Goal: Navigation & Orientation: Find specific page/section

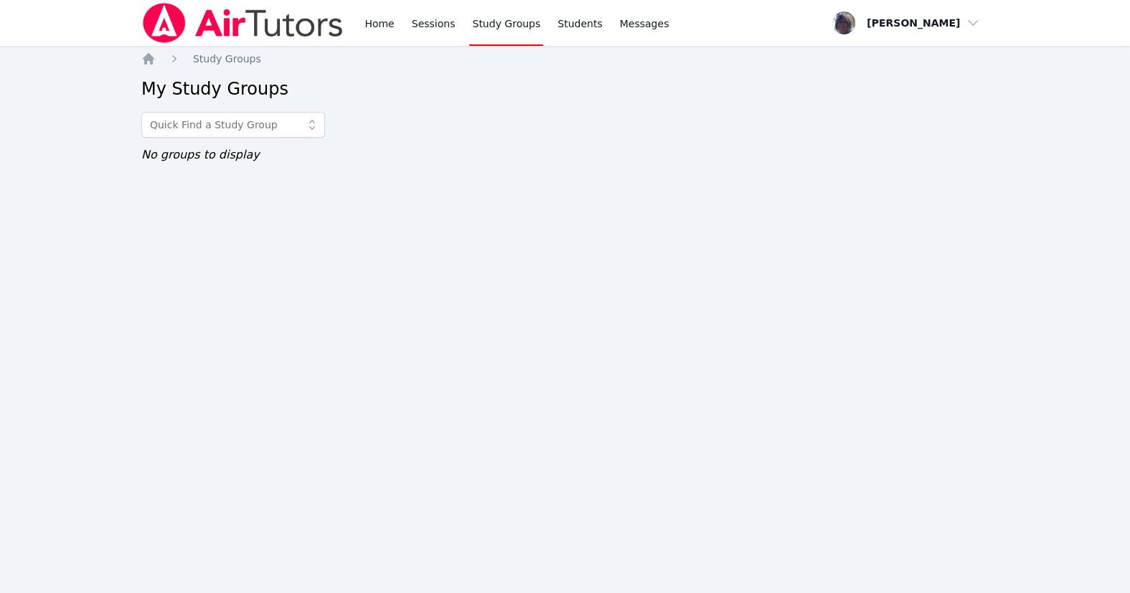
click at [525, 19] on link "Study Groups" at bounding box center [506, 23] width 74 height 46
click at [524, 30] on link "Study Groups" at bounding box center [506, 23] width 74 height 46
click at [530, 65] on nav "Home Study Groups" at bounding box center [564, 59] width 847 height 14
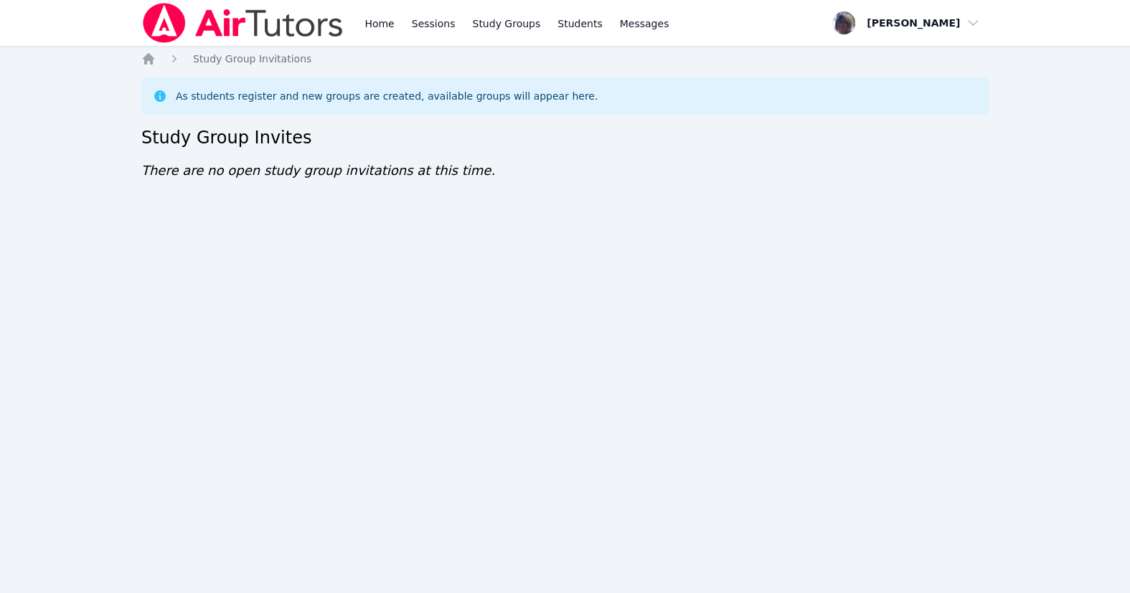
click at [702, 205] on div "Home Study Group Invitations As students register and new groups are created, a…" at bounding box center [564, 131] width 847 height 158
click at [543, 24] on link "Study Groups" at bounding box center [506, 23] width 74 height 46
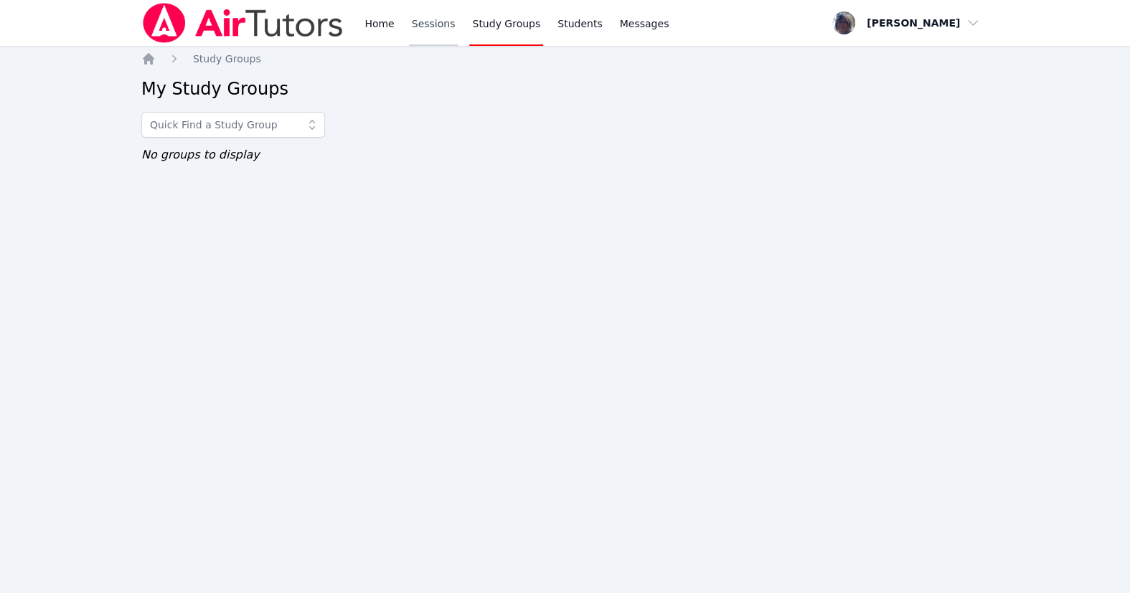
click at [458, 27] on link "Sessions" at bounding box center [433, 23] width 49 height 46
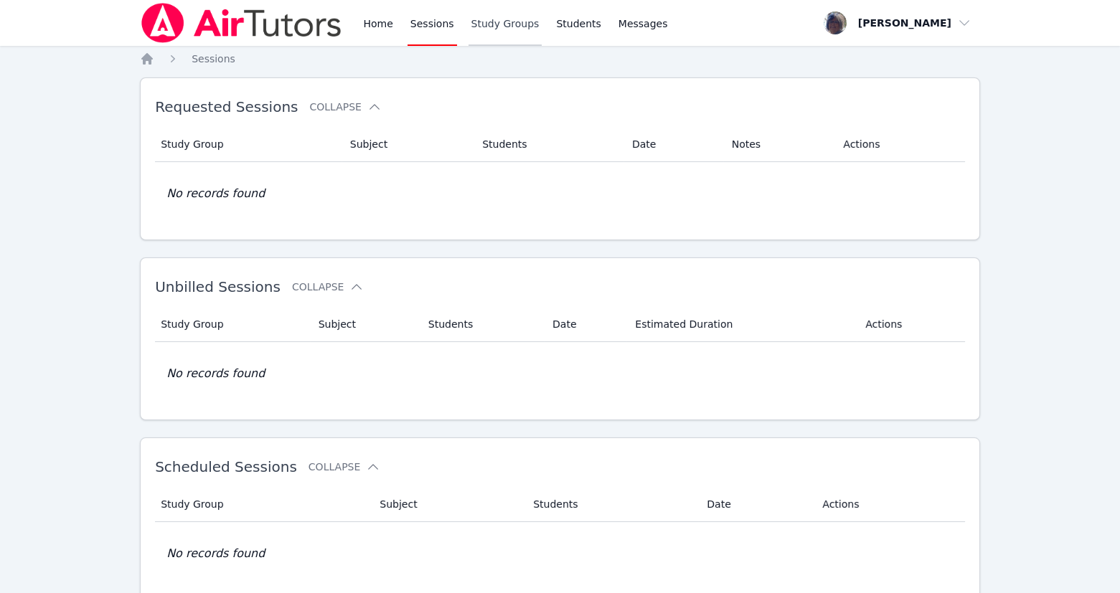
click at [542, 29] on link "Study Groups" at bounding box center [505, 23] width 74 height 46
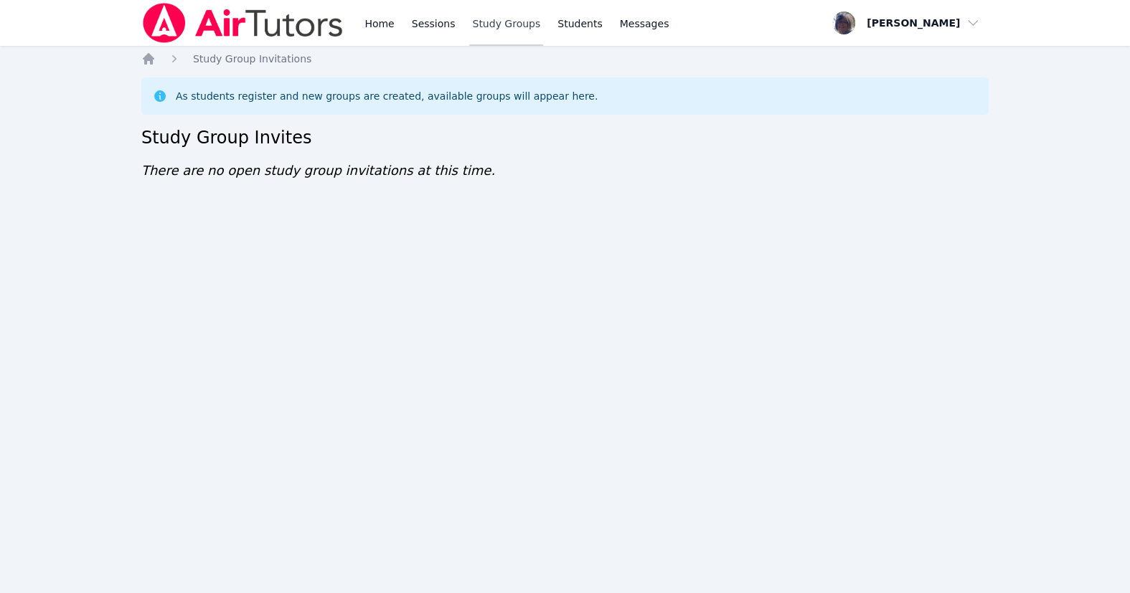
click at [539, 31] on link "Study Groups" at bounding box center [506, 23] width 74 height 46
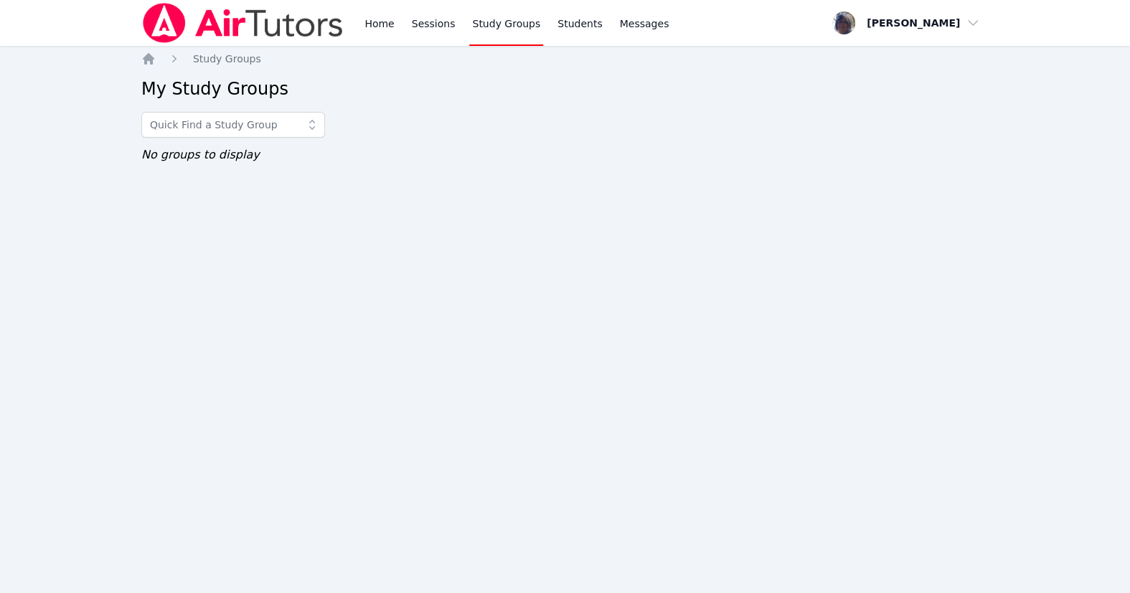
click at [543, 23] on link "Study Groups" at bounding box center [506, 23] width 74 height 46
click at [319, 132] on icon at bounding box center [312, 125] width 14 height 14
click at [435, 127] on div at bounding box center [564, 125] width 847 height 26
click at [922, 192] on div "Home Study Groups My Study Groups No groups to display" at bounding box center [564, 122] width 847 height 141
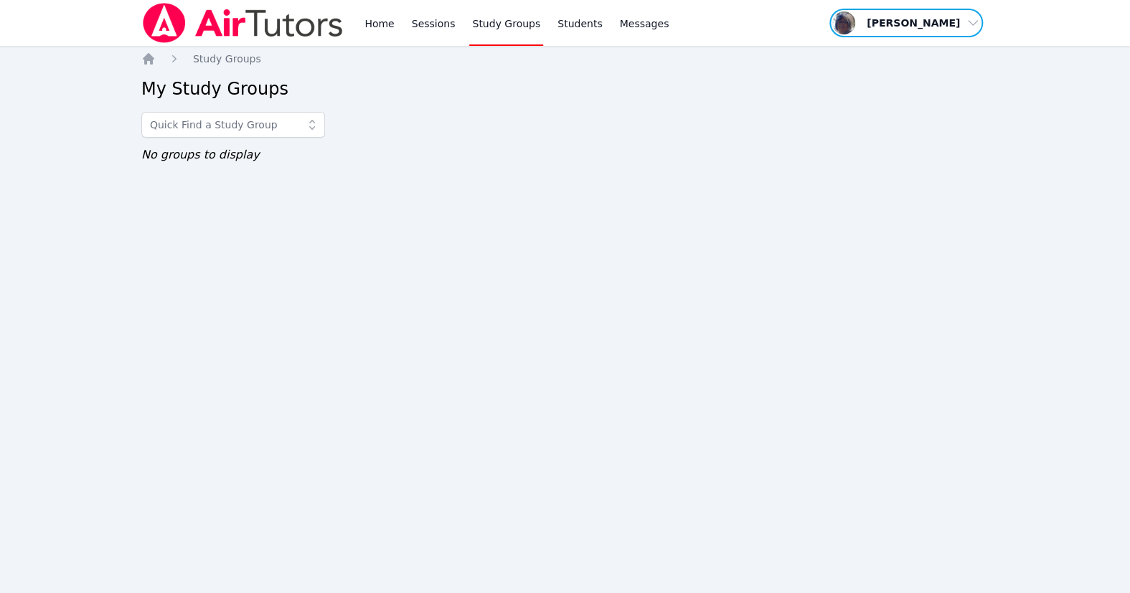
click at [975, 19] on span "button" at bounding box center [906, 23] width 156 height 32
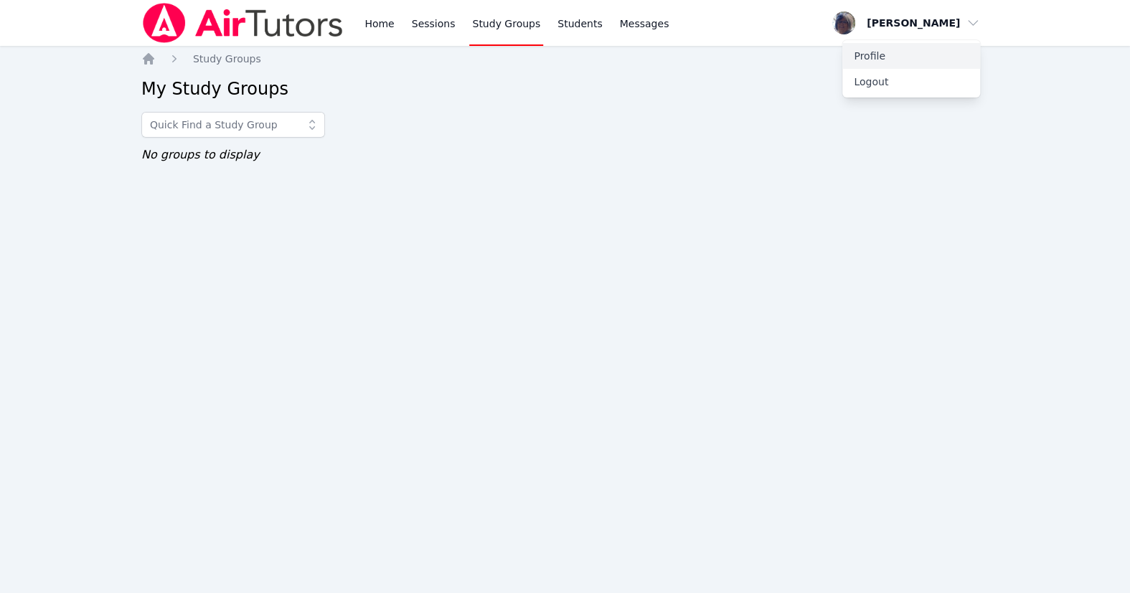
click at [869, 62] on link "Profile" at bounding box center [911, 56] width 138 height 26
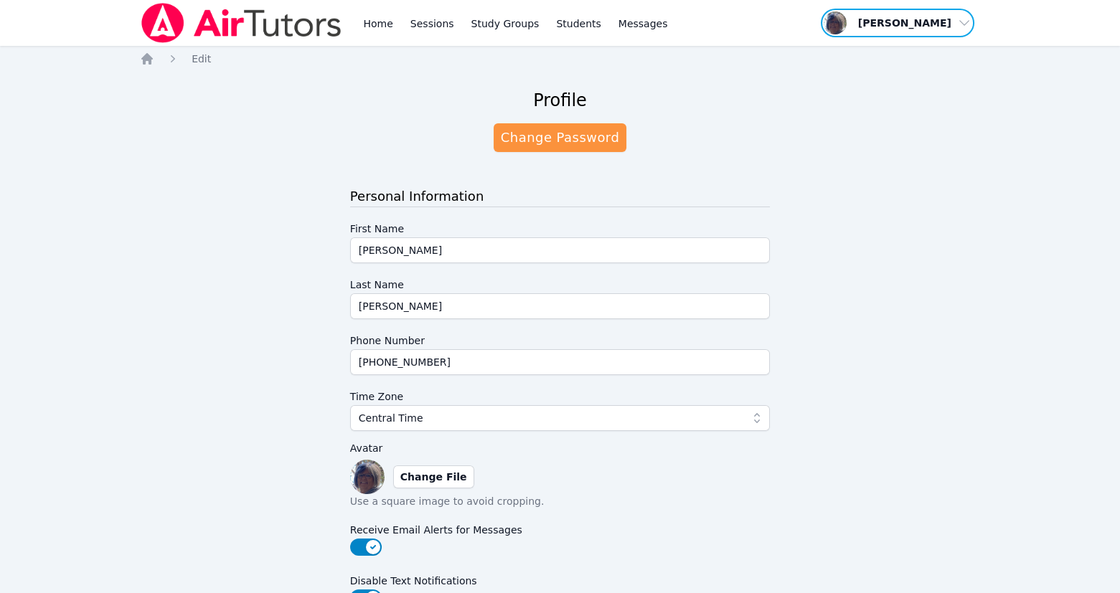
click at [961, 23] on span "button" at bounding box center [897, 23] width 156 height 32
click at [711, 85] on div "Home Edit Profile Change Password Personal Information First Name [PERSON_NAME]…" at bounding box center [560, 471] width 840 height 839
click at [668, 24] on span "Messages" at bounding box center [642, 23] width 49 height 14
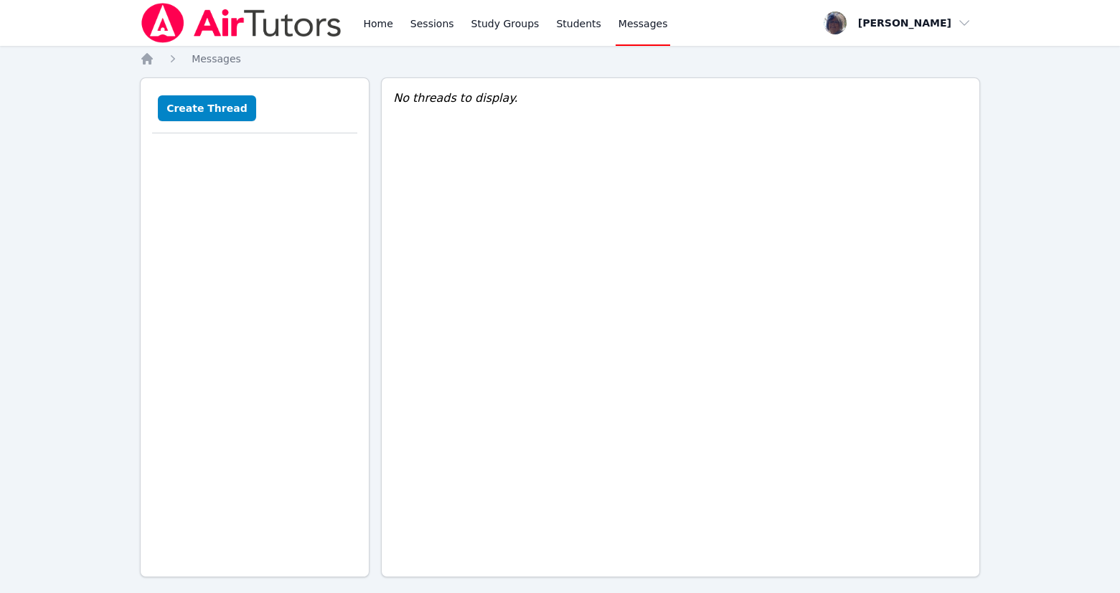
click at [668, 24] on span "Messages" at bounding box center [642, 23] width 49 height 14
click at [603, 24] on link "Students" at bounding box center [578, 23] width 50 height 46
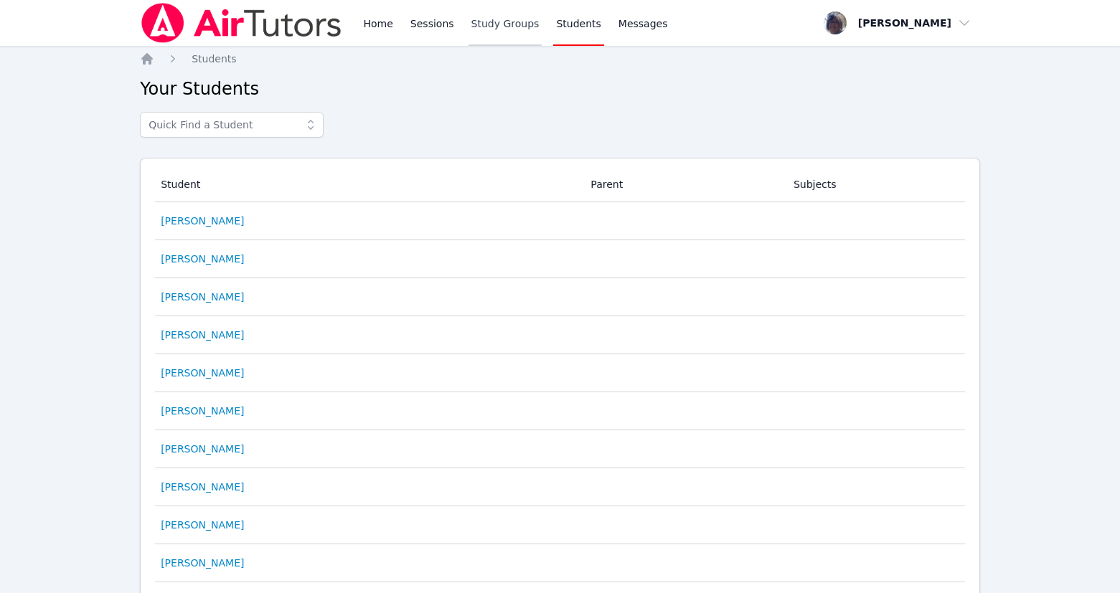
click at [542, 24] on link "Study Groups" at bounding box center [505, 23] width 74 height 46
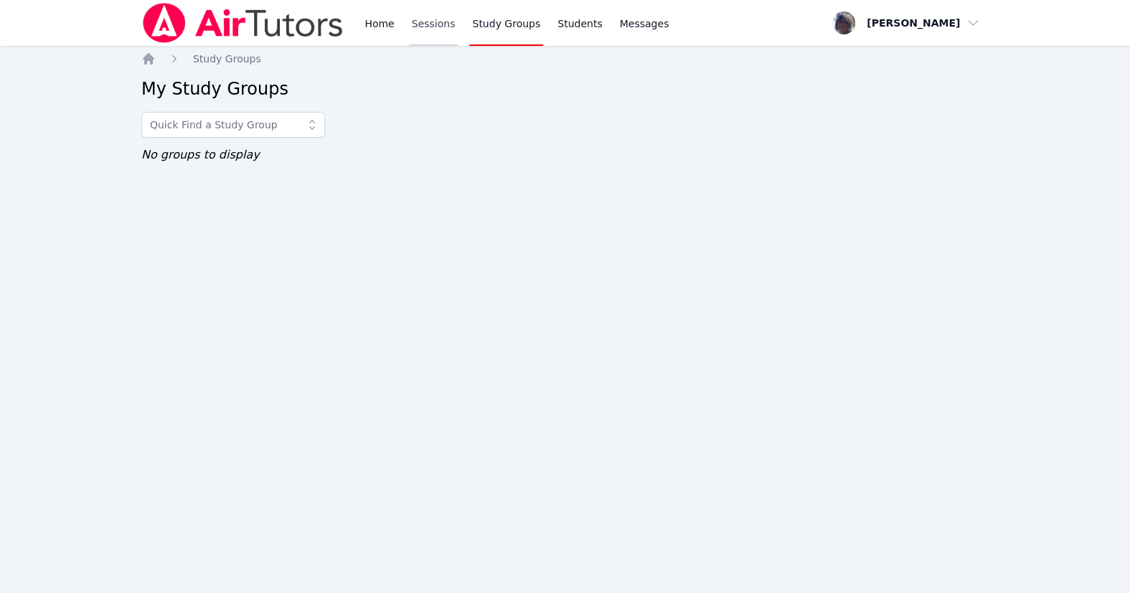
click at [455, 24] on link "Sessions" at bounding box center [433, 23] width 49 height 46
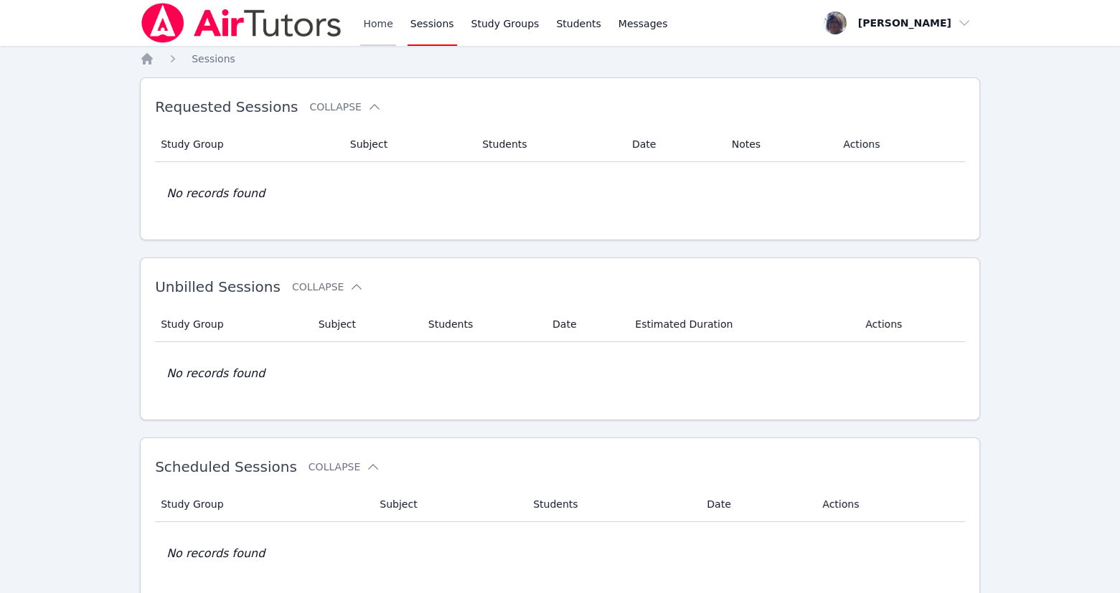
click at [395, 27] on link "Home" at bounding box center [377, 23] width 35 height 46
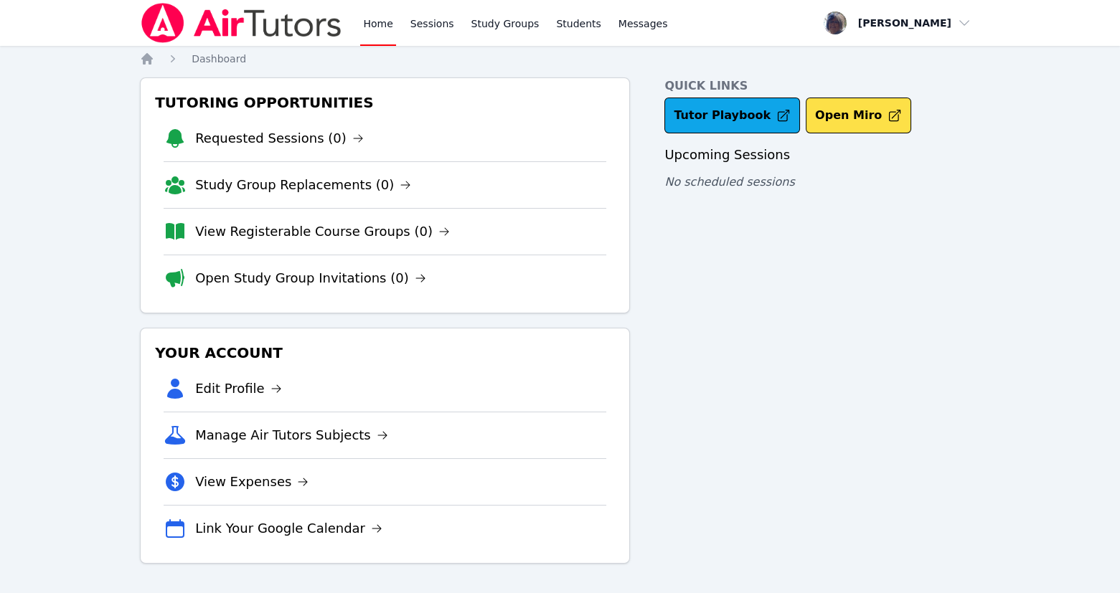
scroll to position [72, 0]
click at [354, 522] on link "Link Your Google Calendar" at bounding box center [288, 529] width 187 height 20
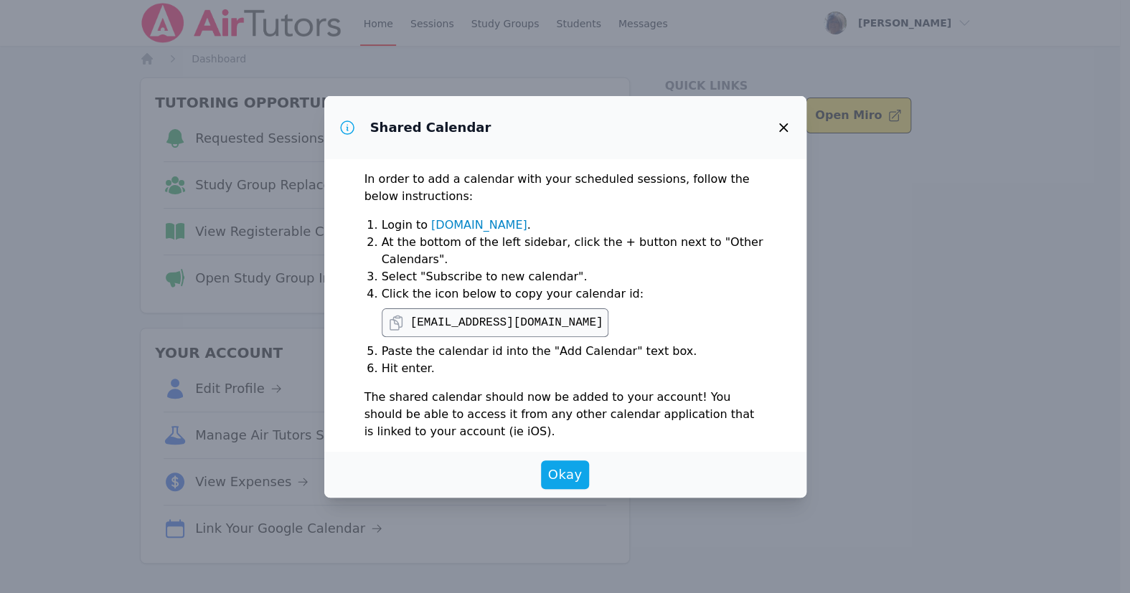
click at [787, 126] on icon "button" at bounding box center [782, 127] width 9 height 9
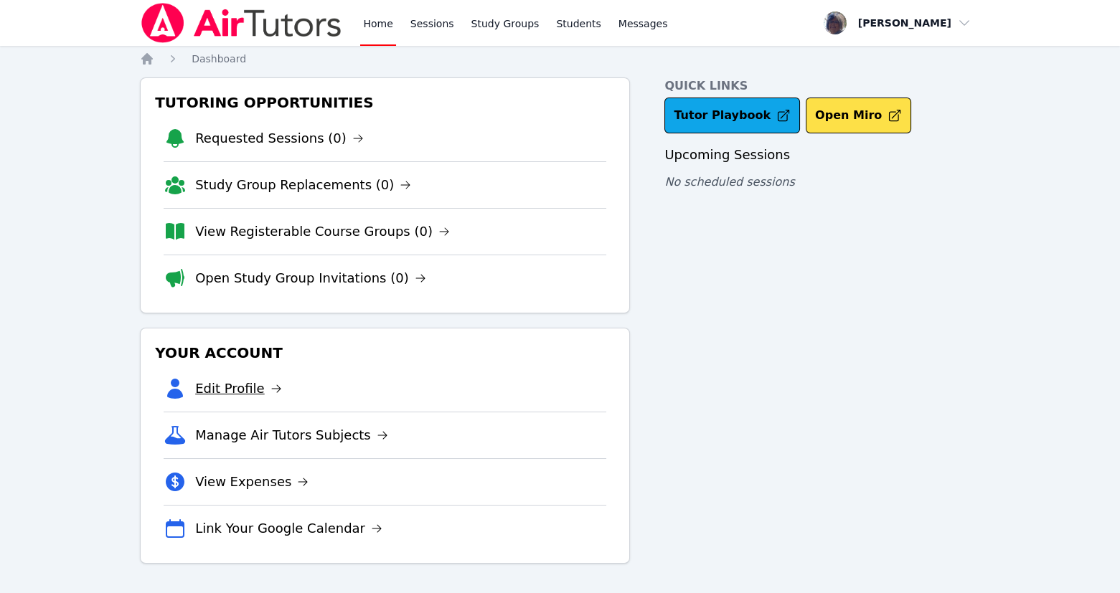
click at [256, 379] on link "Edit Profile" at bounding box center [238, 389] width 87 height 20
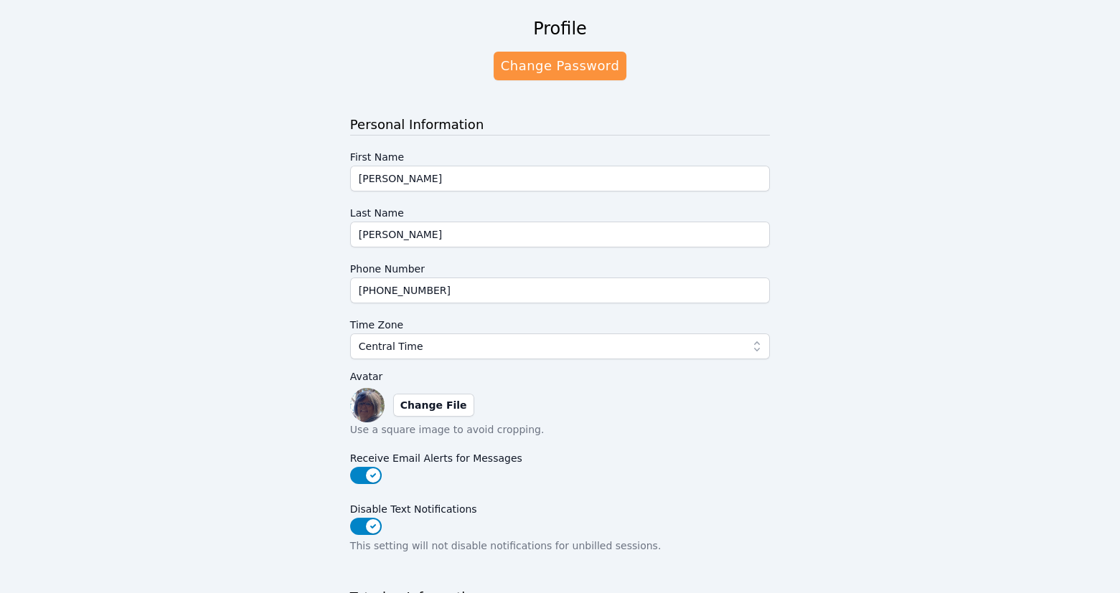
click at [256, 358] on div "Profile Change Password Personal Information First Name [PERSON_NAME] Last Name…" at bounding box center [560, 398] width 840 height 785
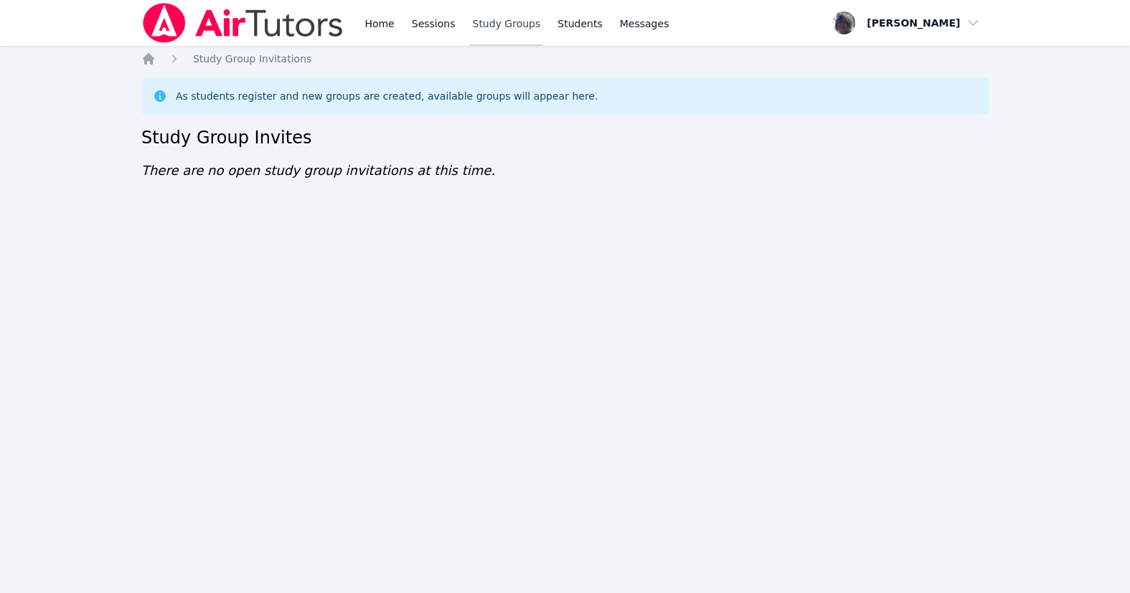
click at [537, 28] on link "Study Groups" at bounding box center [506, 23] width 74 height 46
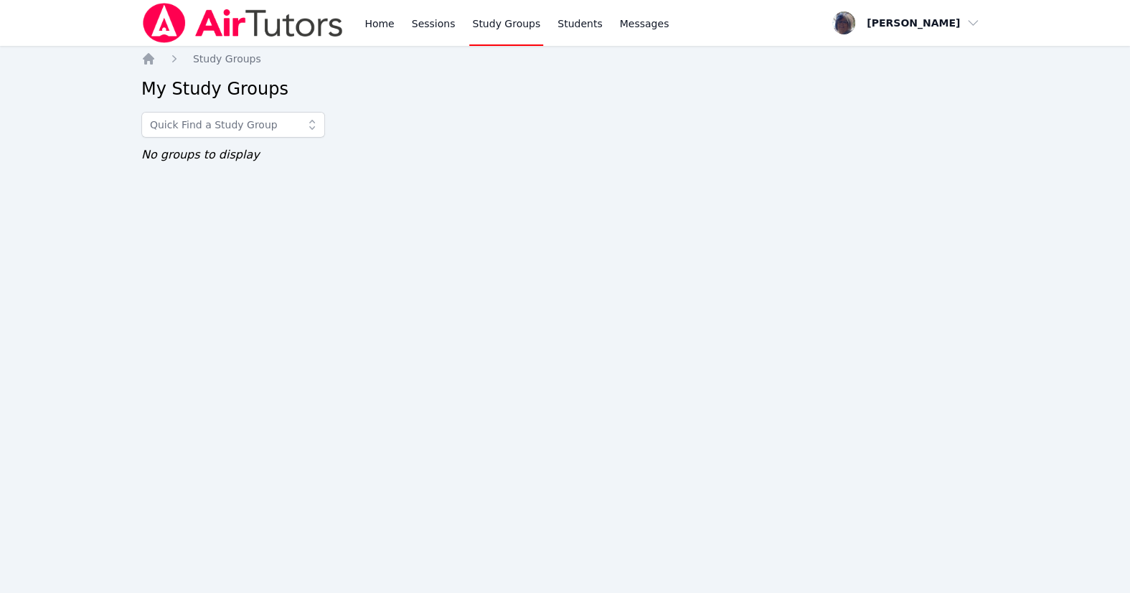
click at [536, 28] on link "Study Groups" at bounding box center [506, 23] width 74 height 46
click at [175, 64] on icon "Breadcrumb" at bounding box center [174, 59] width 14 height 14
click at [214, 65] on span "Study Groups" at bounding box center [227, 58] width 68 height 11
